Goal: Task Accomplishment & Management: Complete application form

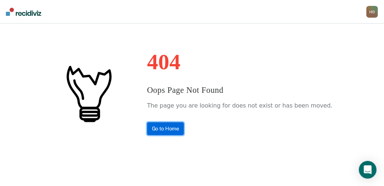
click at [176, 124] on link "Go to Home" at bounding box center [165, 128] width 37 height 13
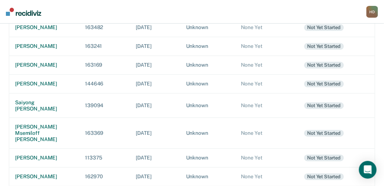
scroll to position [147, 0]
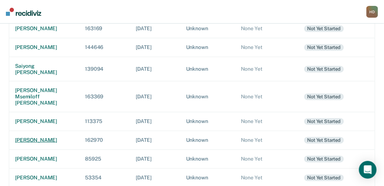
click at [41, 134] on td "[PERSON_NAME]" at bounding box center [44, 140] width 70 height 19
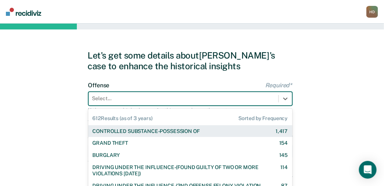
click at [139, 97] on div "612 results available. Use Up and Down to choose options, press Enter to select…" at bounding box center [190, 99] width 204 height 14
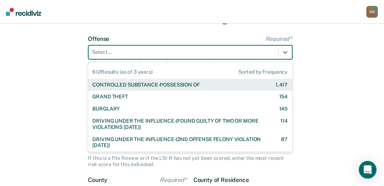
scroll to position [51, 0]
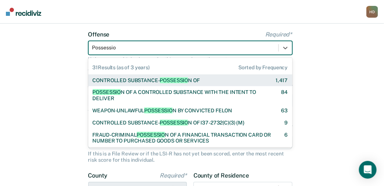
type input "Possession"
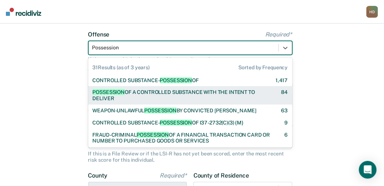
click at [126, 88] on div "POSSESSION OF A CONTROLLED SUBSTANCE WITH THE INTENT TO DELIVER 84" at bounding box center [190, 95] width 204 height 18
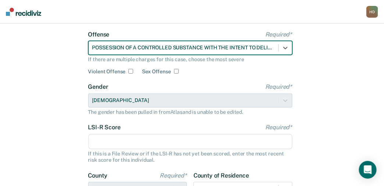
click at [112, 140] on input "LSI-R Score Required*" at bounding box center [190, 141] width 204 height 15
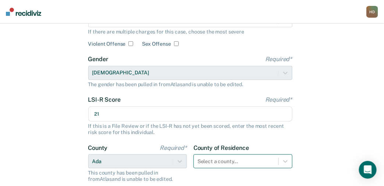
scroll to position [88, 0]
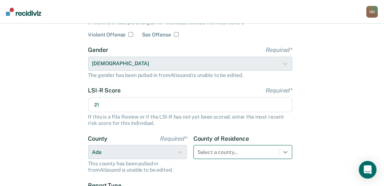
type input "21"
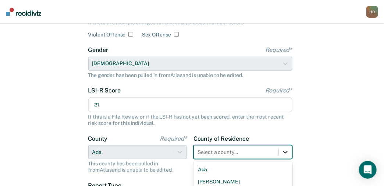
scroll to position [173, 0]
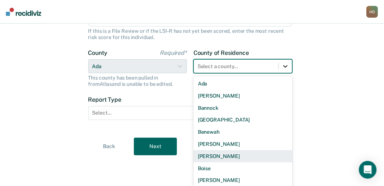
click at [284, 73] on div "44 results available. Use Up and Down to choose options, press Enter to select …" at bounding box center [243, 66] width 99 height 14
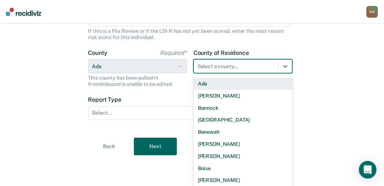
click at [204, 82] on div "Ada" at bounding box center [243, 84] width 99 height 12
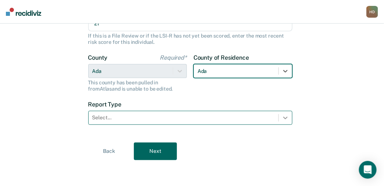
click at [286, 120] on icon at bounding box center [285, 117] width 7 height 7
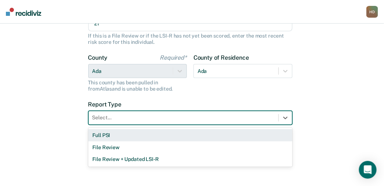
click at [108, 134] on div "Full PSI" at bounding box center [190, 135] width 204 height 12
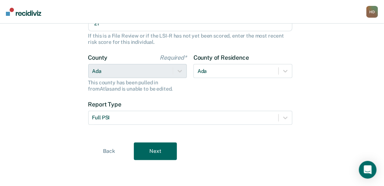
click at [152, 146] on button "Next" at bounding box center [155, 152] width 43 height 18
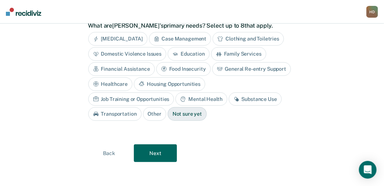
click at [176, 36] on div "Case Management" at bounding box center [180, 39] width 63 height 14
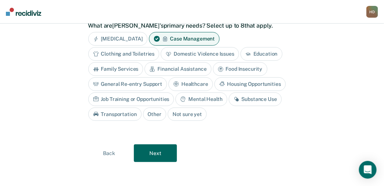
click at [256, 94] on div "Substance Use" at bounding box center [255, 99] width 53 height 14
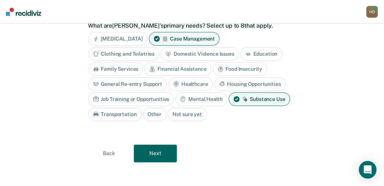
click at [113, 108] on div "Transportation" at bounding box center [114, 115] width 53 height 14
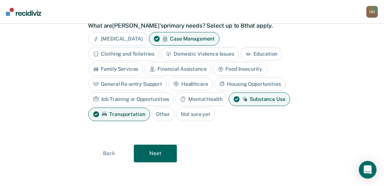
click at [149, 151] on button "Next" at bounding box center [155, 154] width 43 height 18
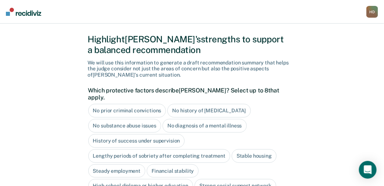
scroll to position [15, 0]
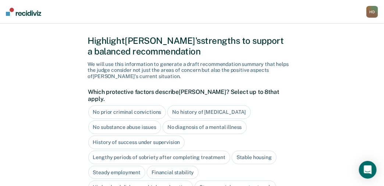
click at [122, 105] on div "No prior criminal convictions" at bounding box center [127, 112] width 78 height 14
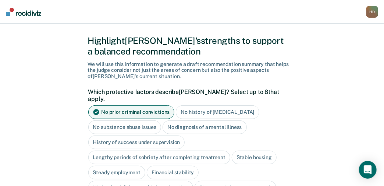
click at [196, 105] on div "No history of [MEDICAL_DATA]" at bounding box center [217, 112] width 83 height 14
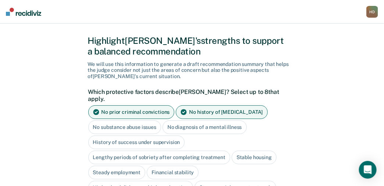
click at [196, 120] on div "No diagnosis of a mental illness" at bounding box center [205, 127] width 84 height 14
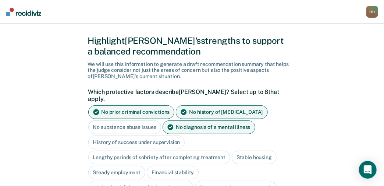
scroll to position [52, 0]
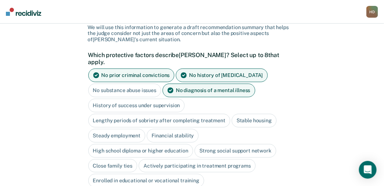
click at [245, 114] on div "Stable housing" at bounding box center [254, 121] width 45 height 14
click at [182, 129] on div "Financial stability" at bounding box center [173, 136] width 52 height 14
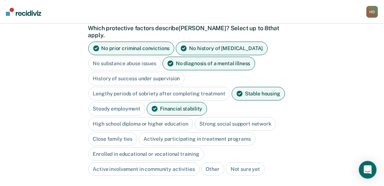
scroll to position [88, 0]
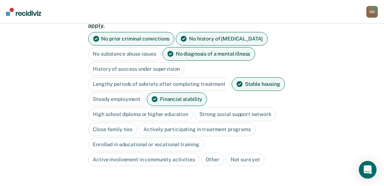
click at [157, 108] on div "High school diploma or higher education" at bounding box center [140, 115] width 105 height 14
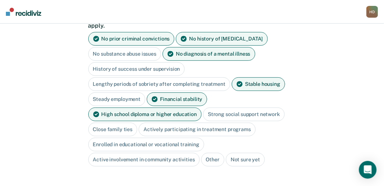
click at [122, 123] on div "Close family ties" at bounding box center [112, 130] width 49 height 14
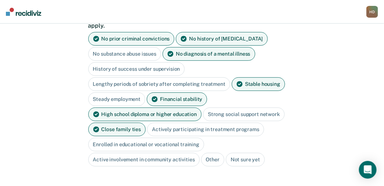
click at [253, 108] on div "Strong social support network" at bounding box center [244, 115] width 82 height 14
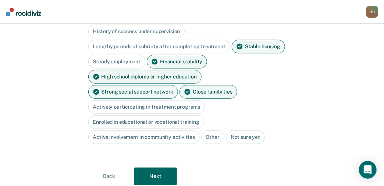
click at [156, 168] on button "Next" at bounding box center [155, 177] width 43 height 18
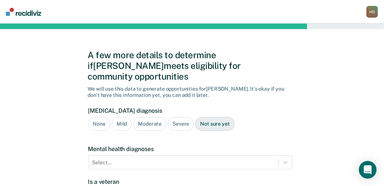
scroll to position [0, 0]
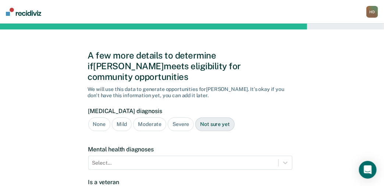
click at [204, 117] on div "Not sure yet" at bounding box center [215, 124] width 39 height 14
click at [213, 117] on div "Not sure yet" at bounding box center [215, 124] width 39 height 14
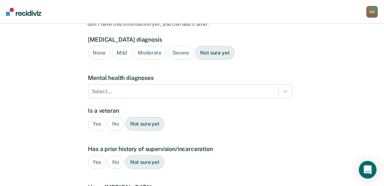
scroll to position [73, 0]
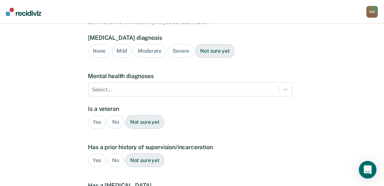
click at [115, 115] on div "No" at bounding box center [116, 122] width 17 height 14
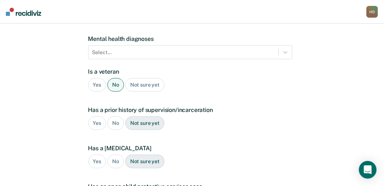
click at [119, 116] on div "No" at bounding box center [116, 123] width 17 height 14
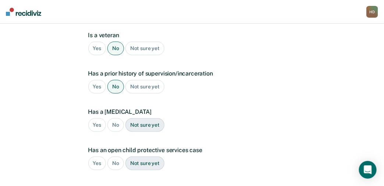
click at [116, 118] on div "No" at bounding box center [116, 125] width 17 height 14
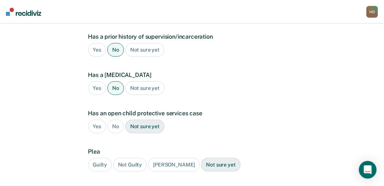
click at [116, 120] on div "No" at bounding box center [116, 127] width 17 height 14
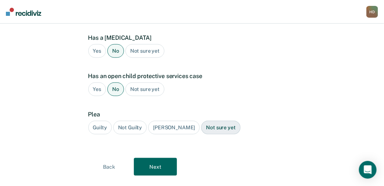
click at [102, 121] on div "Guilty" at bounding box center [100, 128] width 24 height 14
click at [151, 158] on button "Next" at bounding box center [155, 167] width 43 height 18
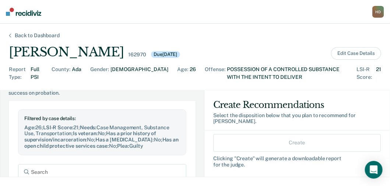
scroll to position [36, 0]
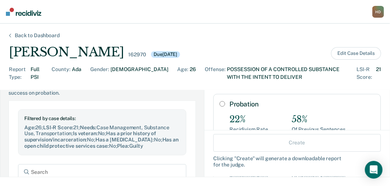
click at [219, 101] on input "Probation" at bounding box center [222, 104] width 6 height 6
radio input "true"
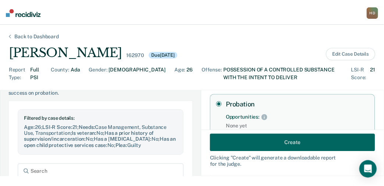
scroll to position [73, 0]
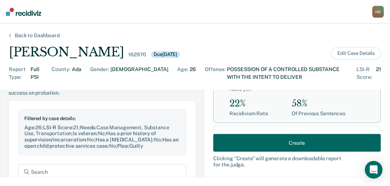
click at [246, 143] on button "Create" at bounding box center [297, 143] width 168 height 18
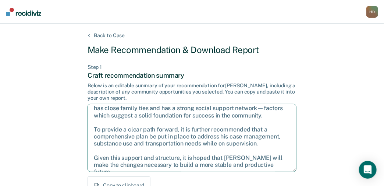
scroll to position [40, 0]
drag, startPoint x: 93, startPoint y: 112, endPoint x: 274, endPoint y: 166, distance: 188.4
click at [274, 166] on textarea "After careful consideration of the details of this case, it is recommended that…" at bounding box center [192, 138] width 209 height 68
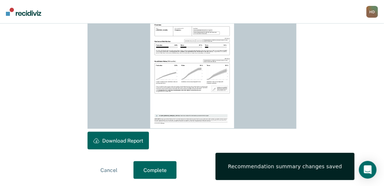
scroll to position [247, 0]
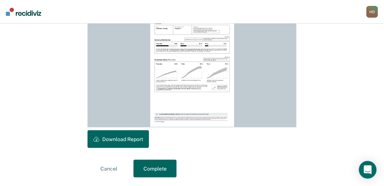
click at [123, 136] on button "Download Report" at bounding box center [118, 139] width 61 height 18
click at [164, 166] on button "Complete" at bounding box center [155, 169] width 43 height 18
